Goal: Use online tool/utility: Utilize a website feature to perform a specific function

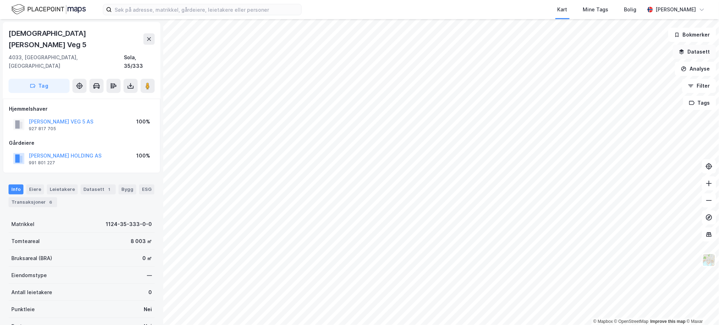
click at [707, 50] on button "Datasett" at bounding box center [694, 52] width 43 height 14
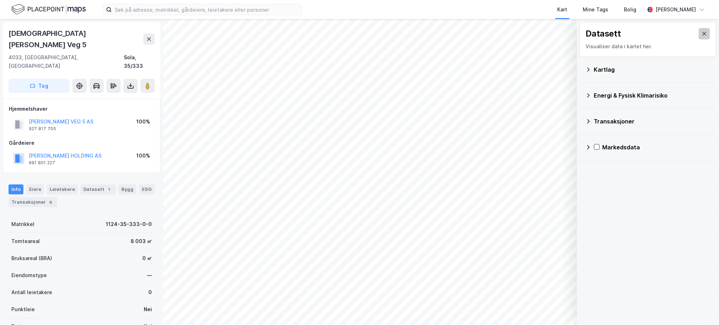
click at [702, 36] on icon at bounding box center [705, 34] width 6 height 6
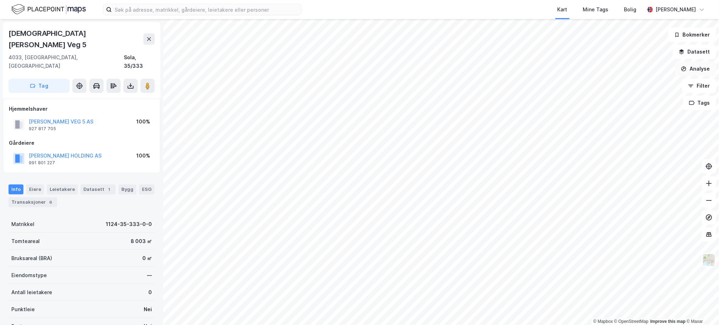
click at [705, 75] on button "Analyse" at bounding box center [695, 69] width 41 height 14
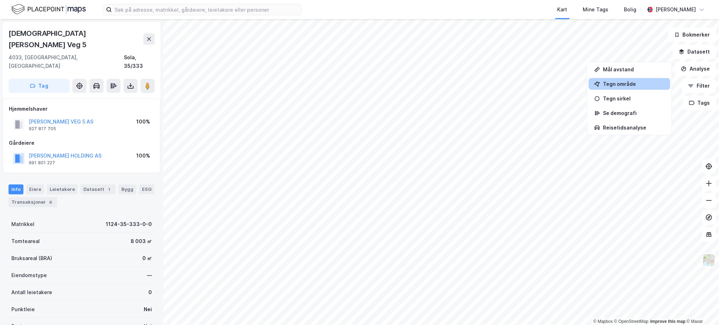
click at [617, 89] on div "Tegn område" at bounding box center [630, 84] width 82 height 12
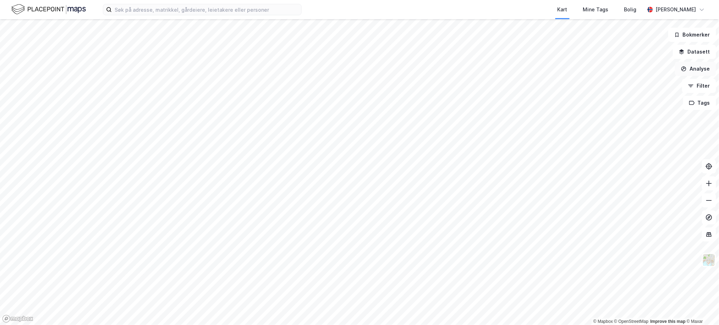
click at [703, 70] on button "Analyse" at bounding box center [695, 69] width 41 height 14
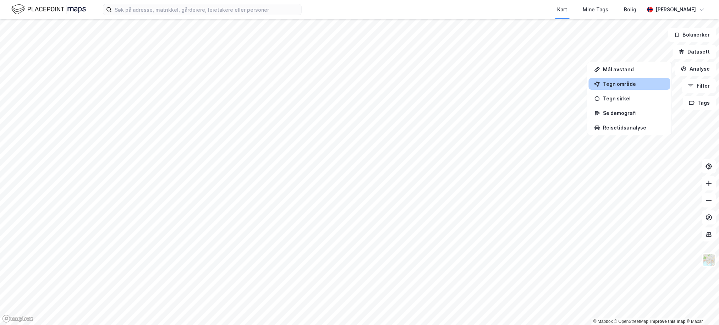
click at [639, 88] on div "Tegn område" at bounding box center [630, 84] width 82 height 12
